Goal: Task Accomplishment & Management: Complete application form

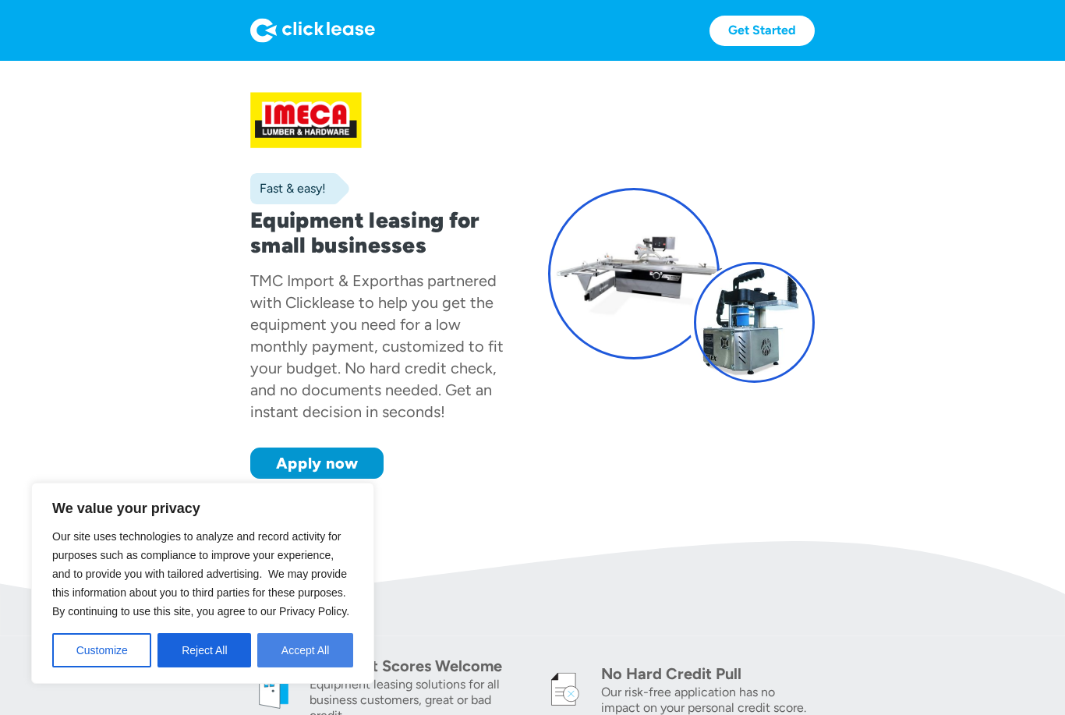
click at [327, 649] on button "Accept All" at bounding box center [305, 650] width 96 height 34
